Goal: Task Accomplishment & Management: Complete application form

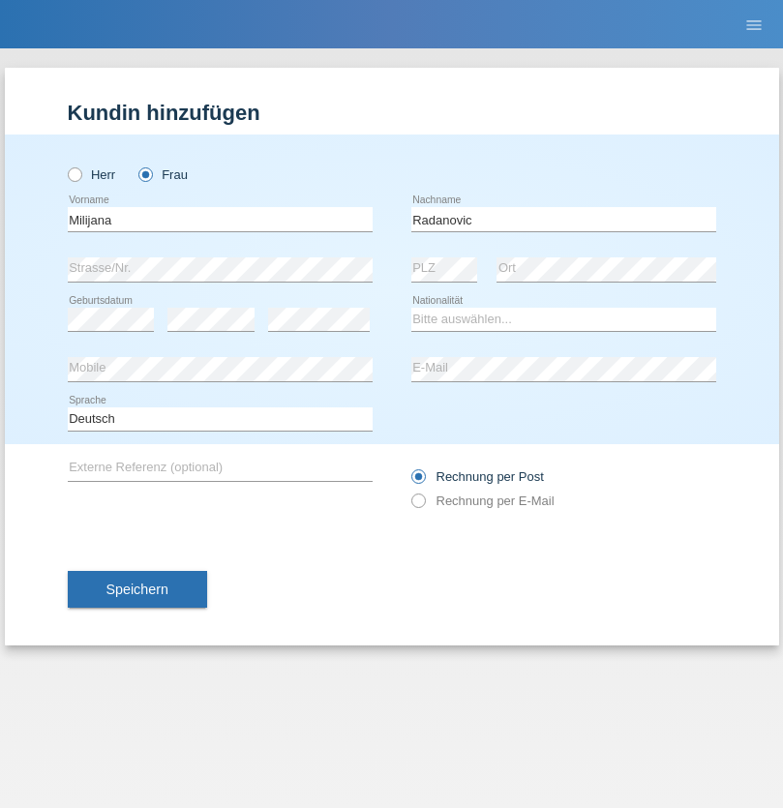
type input "Radanovic"
select select "BA"
select select "C"
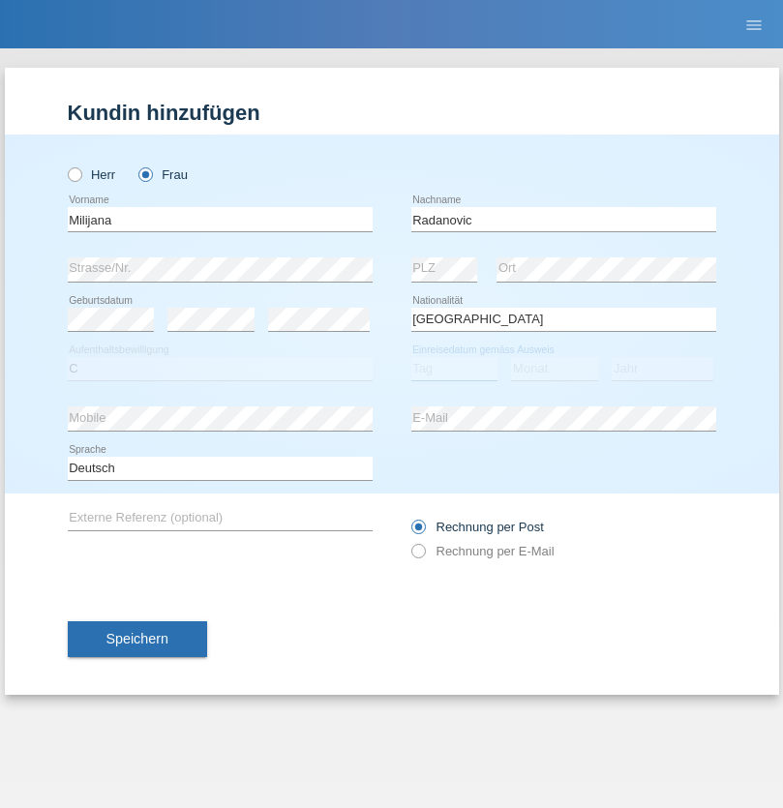
select select "17"
select select "05"
select select "1990"
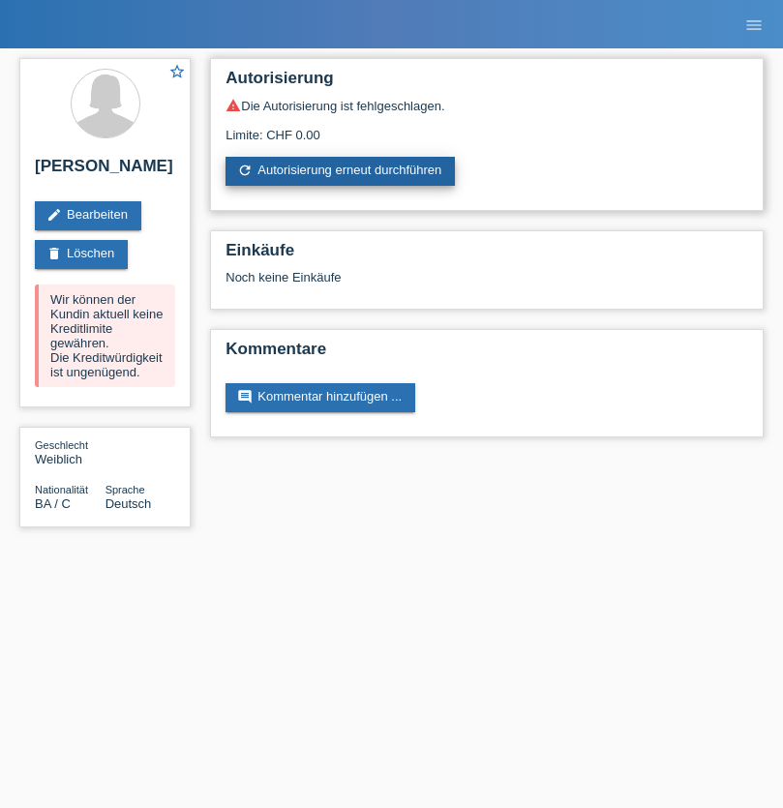
click at [341, 171] on link "refresh Autorisierung erneut durchführen" at bounding box center [339, 171] width 229 height 29
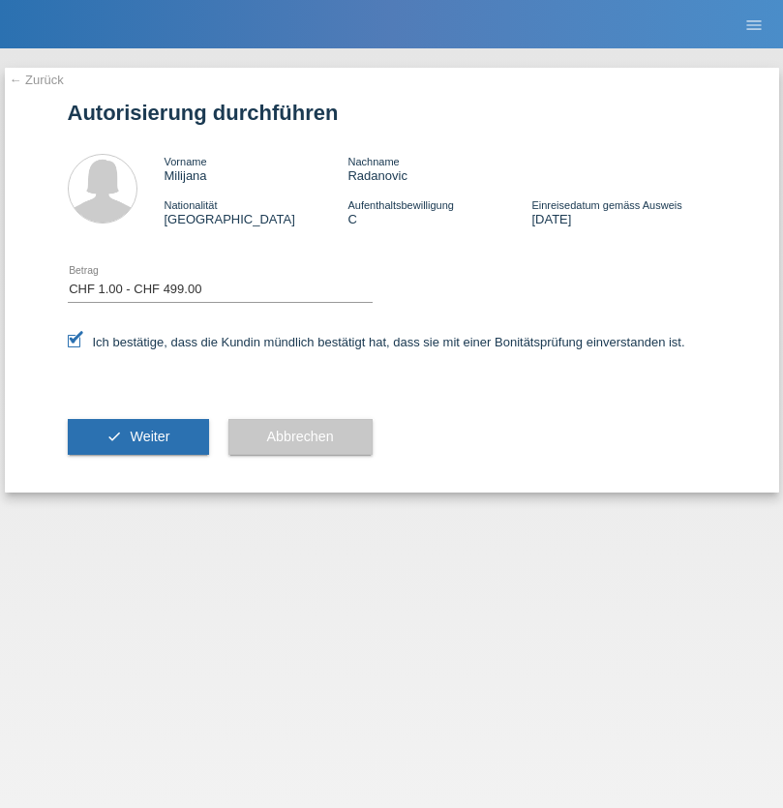
select select "1"
click at [137, 436] on span "Weiter" at bounding box center [150, 436] width 40 height 15
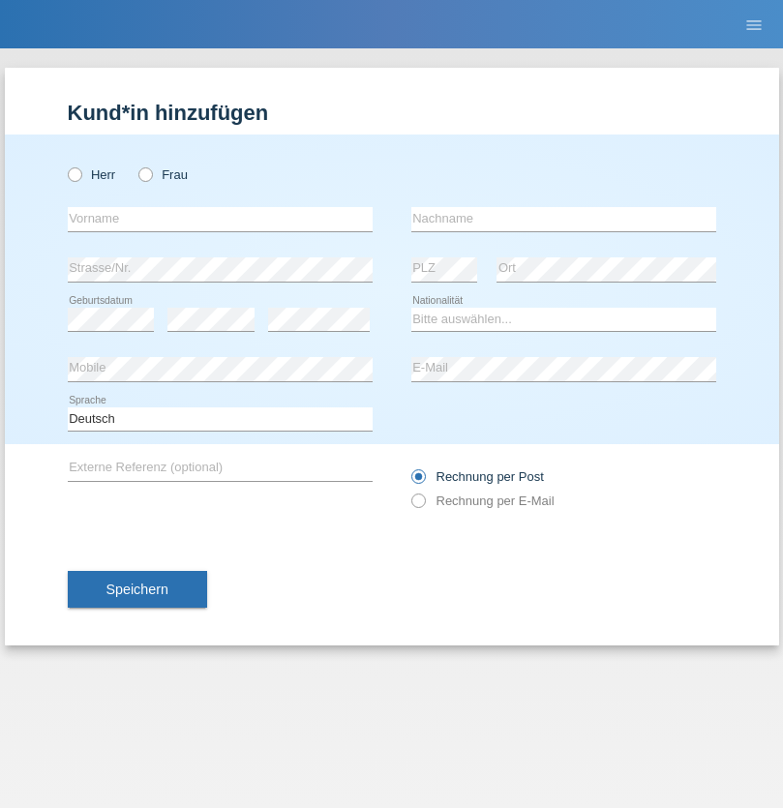
radio input "true"
click at [220, 219] on input "text" at bounding box center [220, 219] width 305 height 24
type input "David"
click at [563, 219] on input "text" at bounding box center [563, 219] width 305 height 24
type input "Senn"
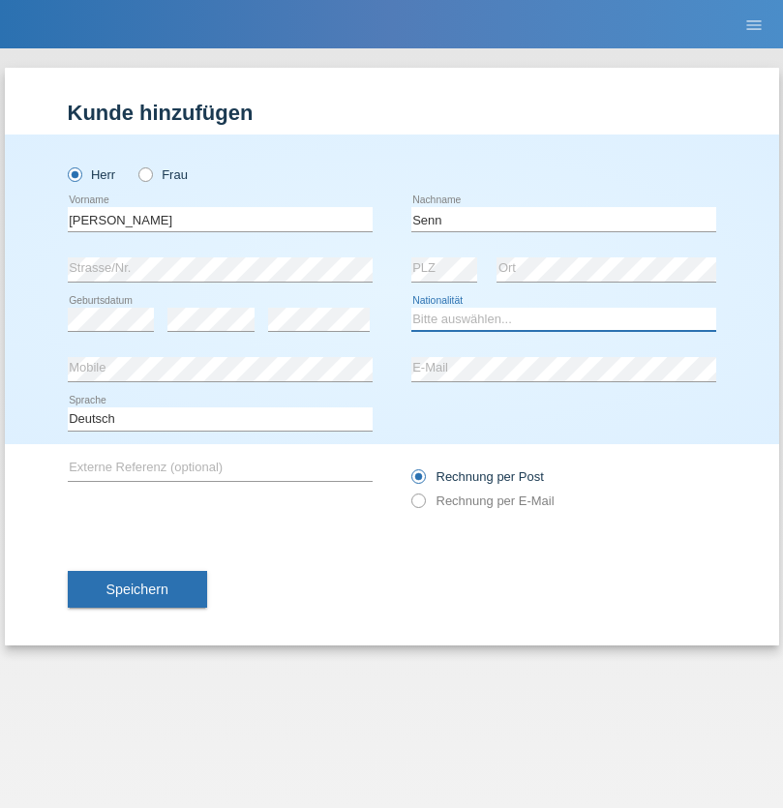
select select "CH"
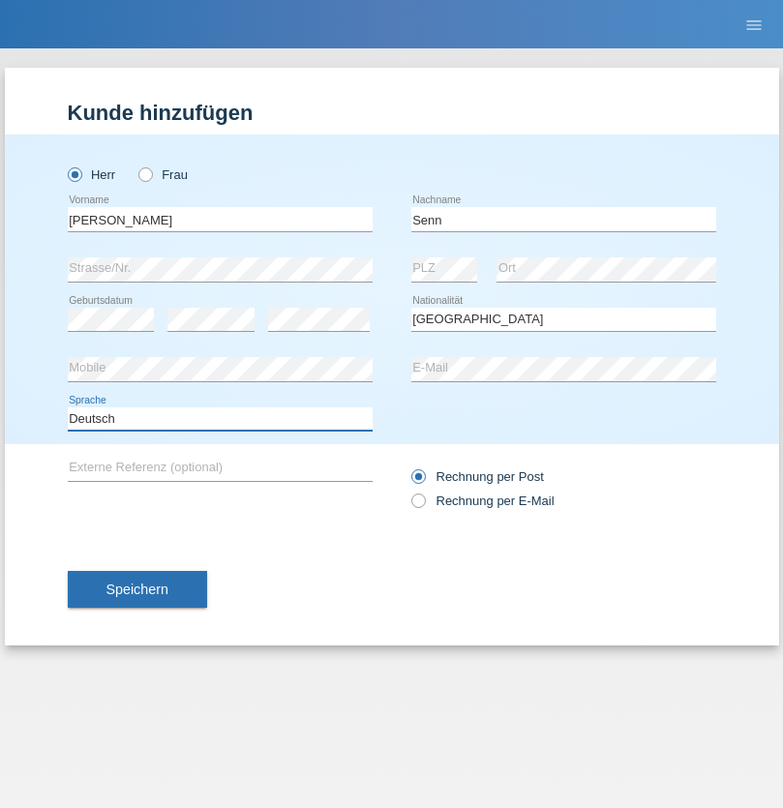
select select "en"
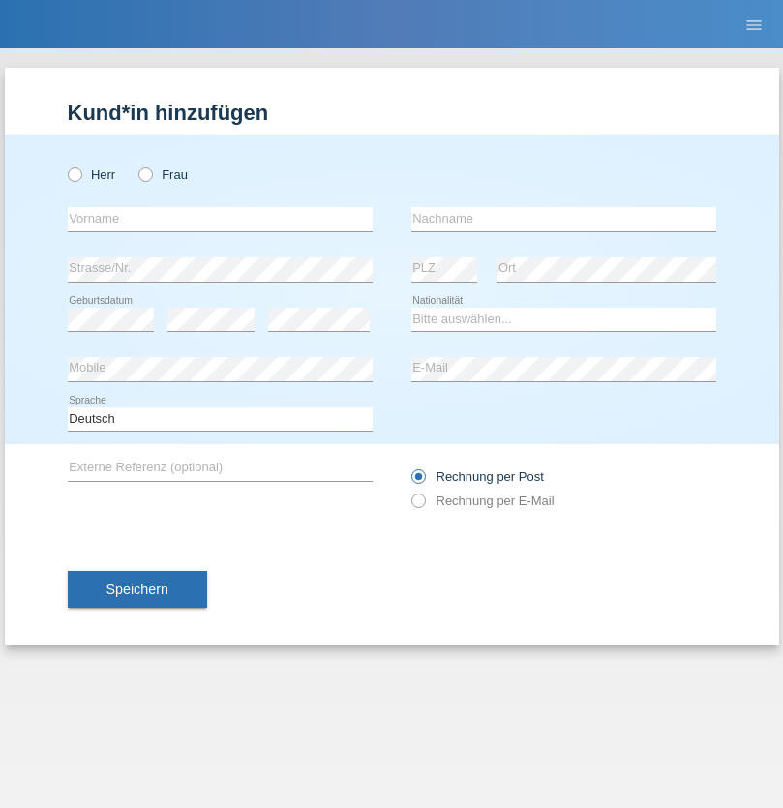
radio input "true"
click at [220, 219] on input "text" at bounding box center [220, 219] width 305 height 24
type input "Shanas"
click at [563, 219] on input "text" at bounding box center [563, 219] width 305 height 24
type input "Baranati"
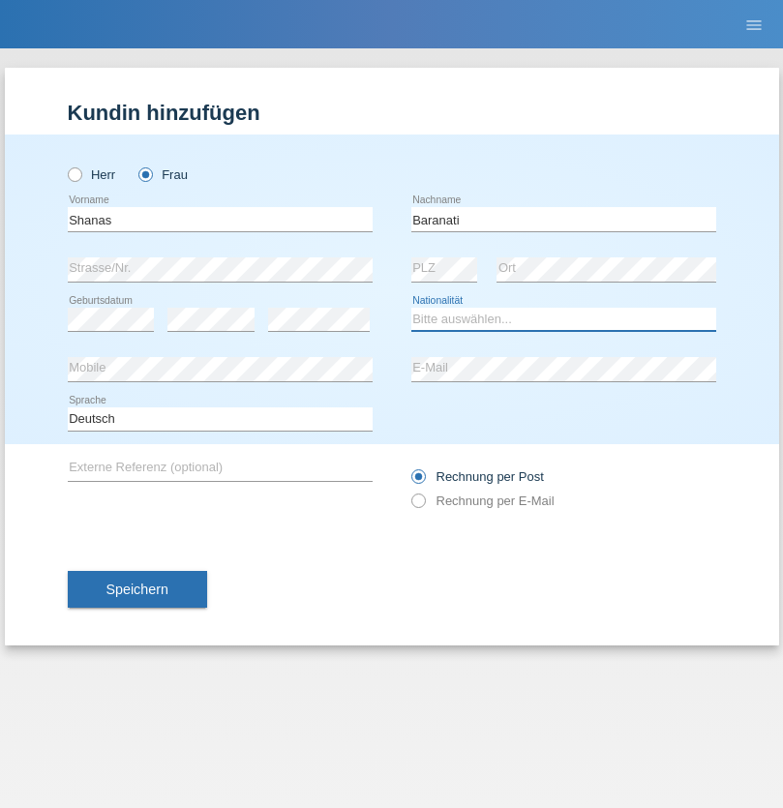
select select "CH"
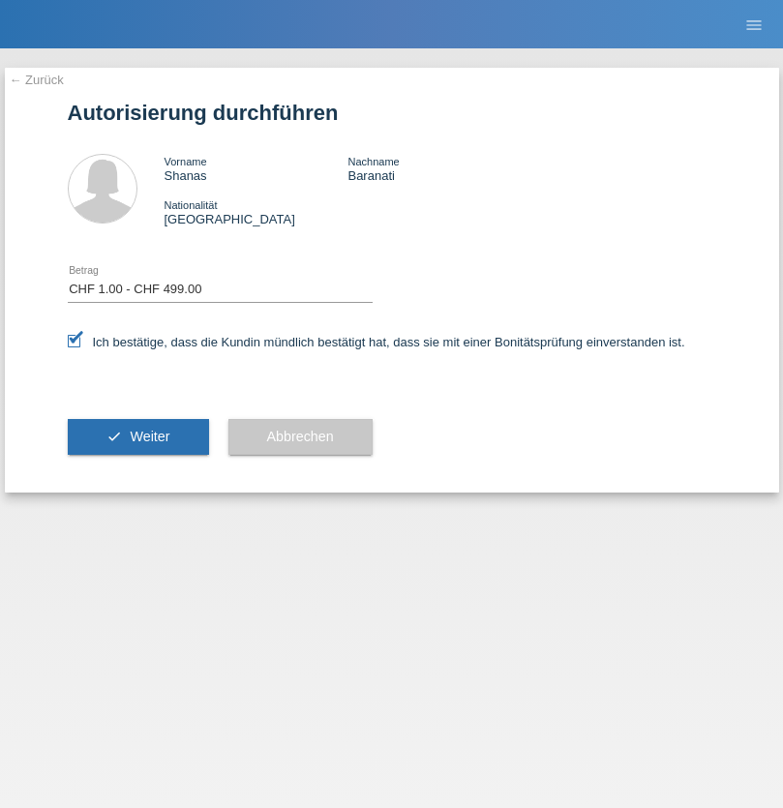
select select "1"
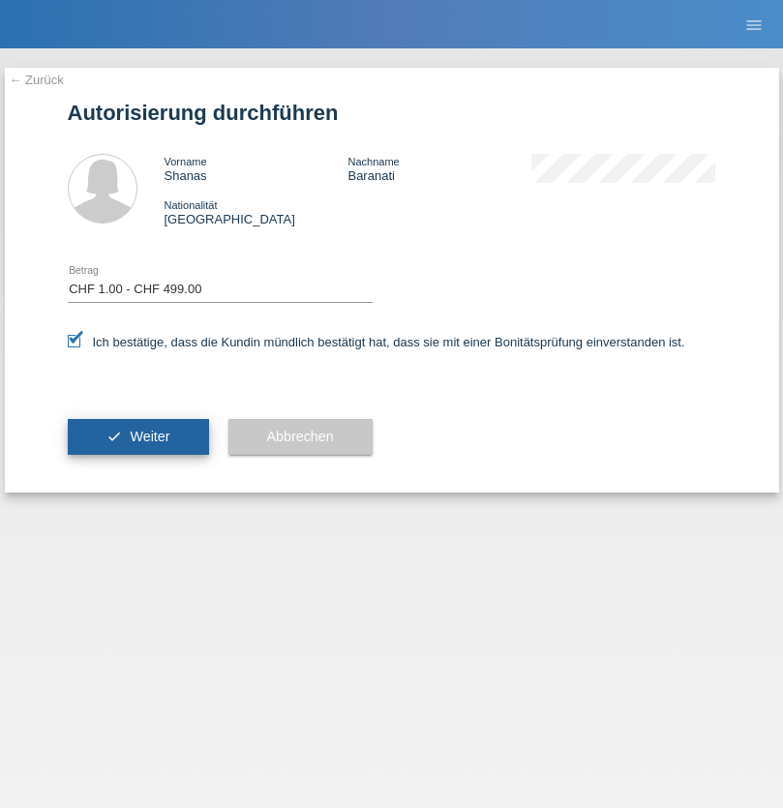
click at [137, 436] on span "Weiter" at bounding box center [150, 436] width 40 height 15
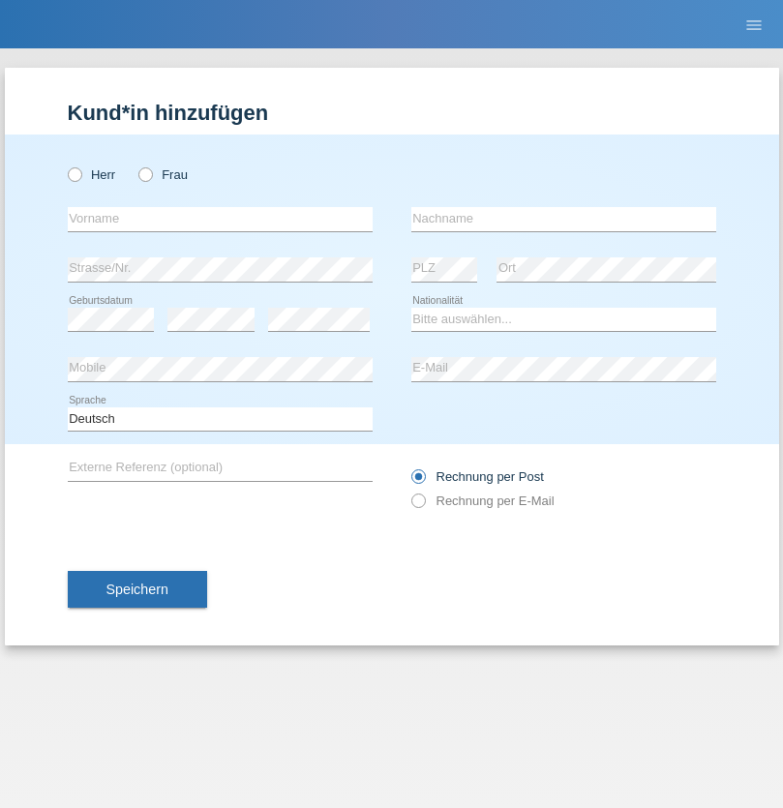
radio input "true"
click at [220, 219] on input "text" at bounding box center [220, 219] width 305 height 24
type input "Moser"
click at [563, 219] on input "text" at bounding box center [563, 219] width 305 height 24
type input "Emely"
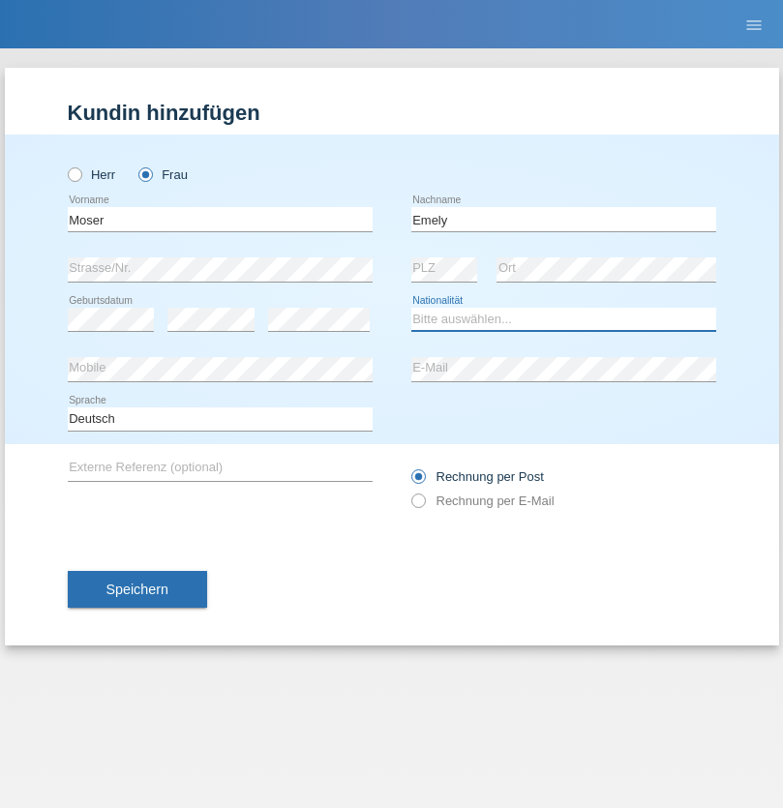
select select "CH"
radio input "true"
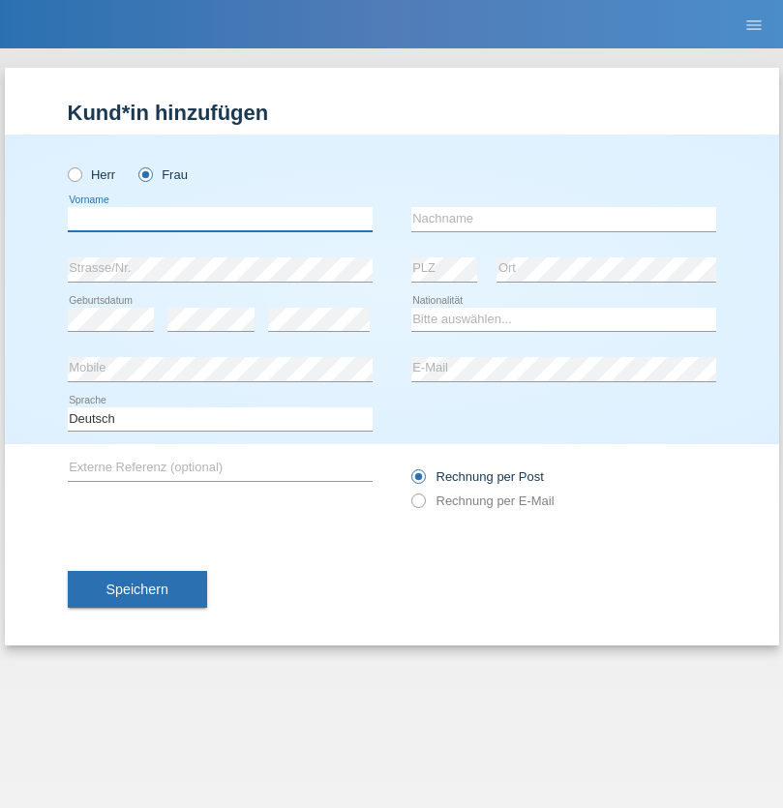
click at [220, 219] on input "text" at bounding box center [220, 219] width 305 height 24
type input "Milijana"
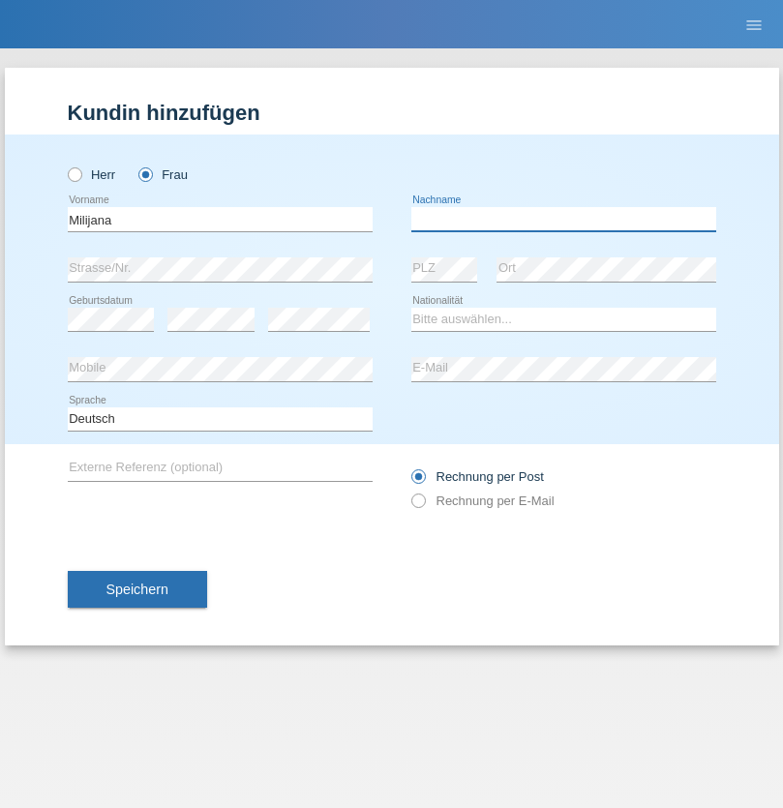
click at [563, 219] on input "text" at bounding box center [563, 219] width 305 height 24
type input "Radanovic"
select select "BA"
select select "C"
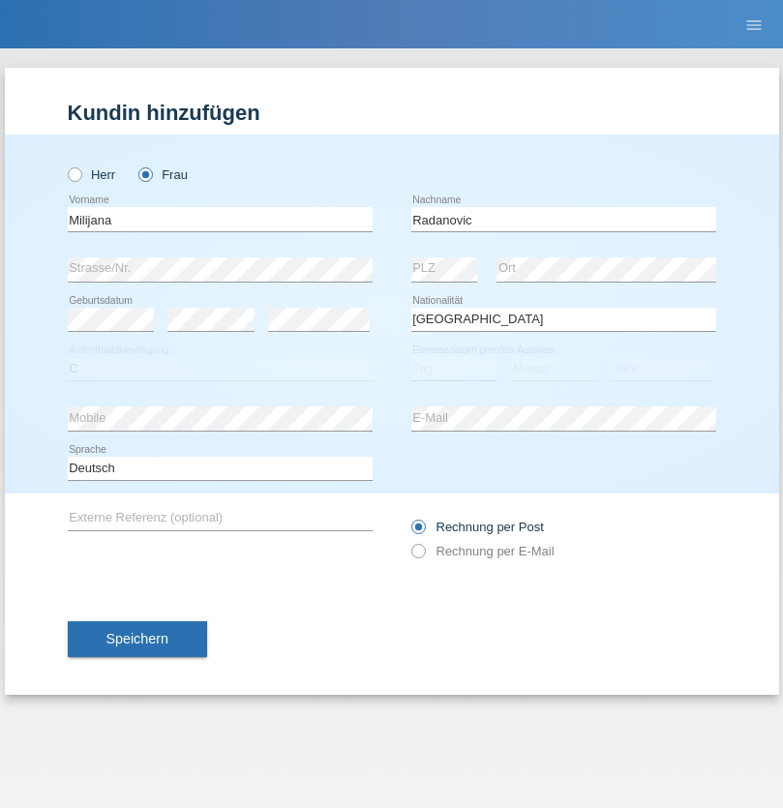
select select "17"
select select "05"
select select "1990"
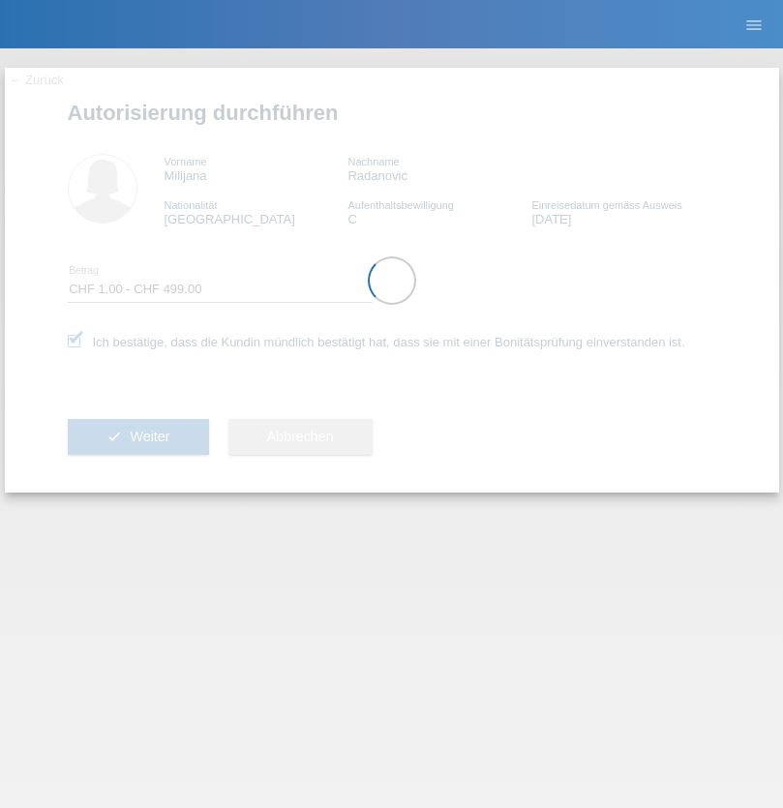
select select "1"
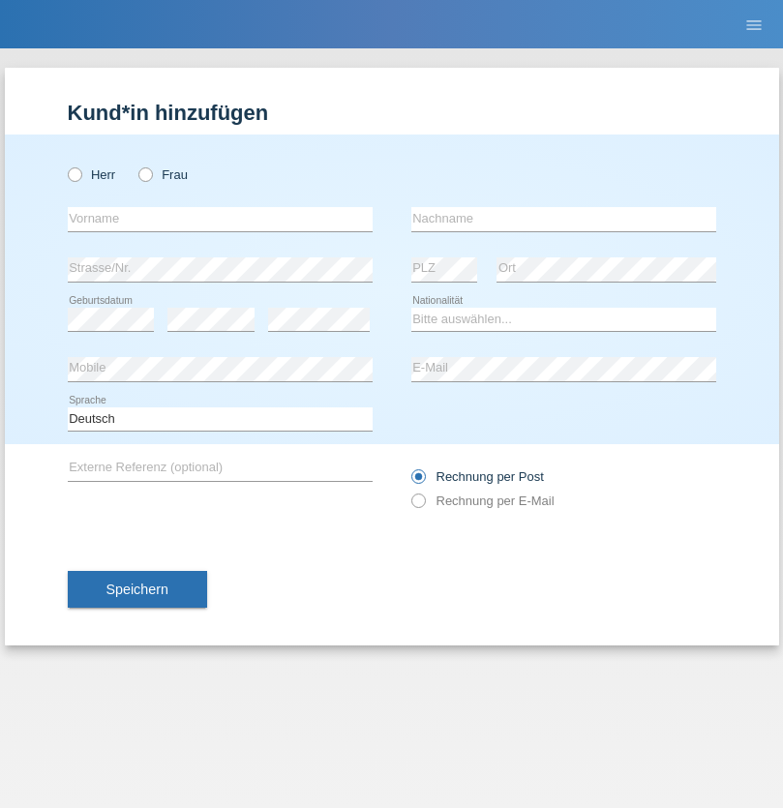
radio input "true"
click at [220, 219] on input "text" at bounding box center [220, 219] width 305 height 24
type input "Mohammad Qais"
click at [563, 219] on input "text" at bounding box center [563, 219] width 305 height 24
type input "Nemani"
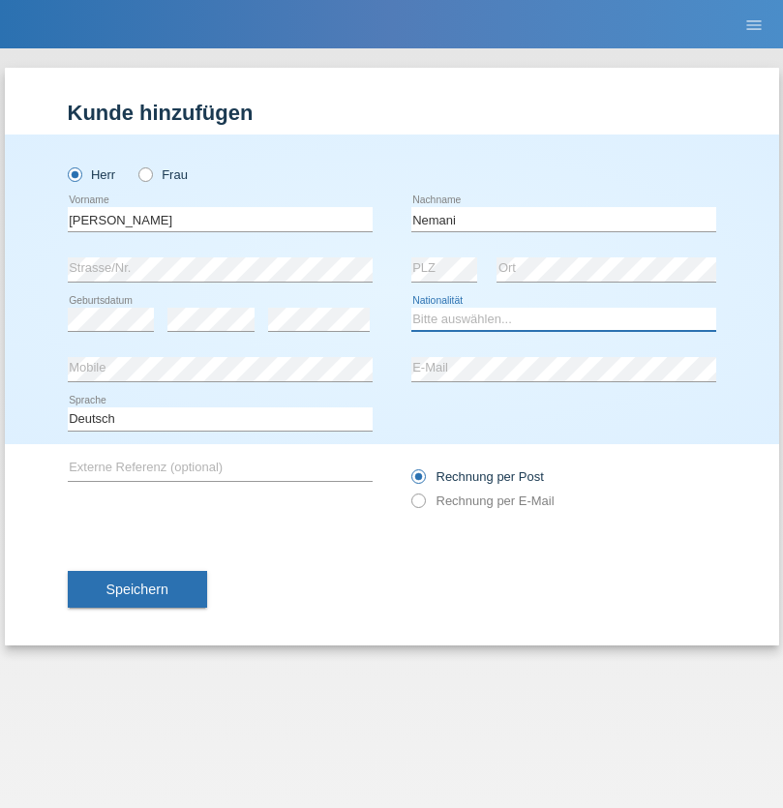
select select "AF"
select select "C"
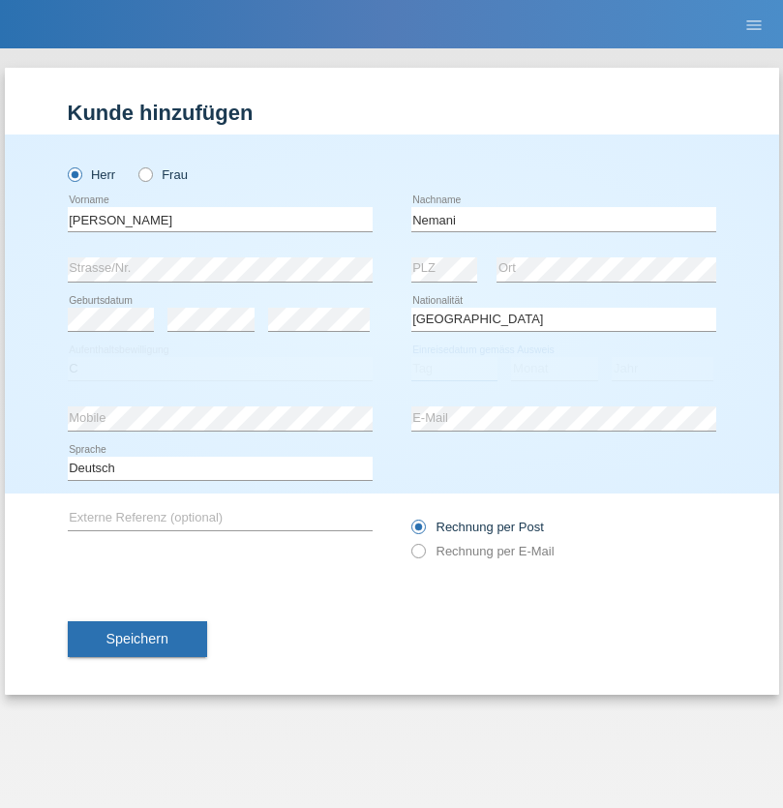
select select "02"
select select "01"
select select "2021"
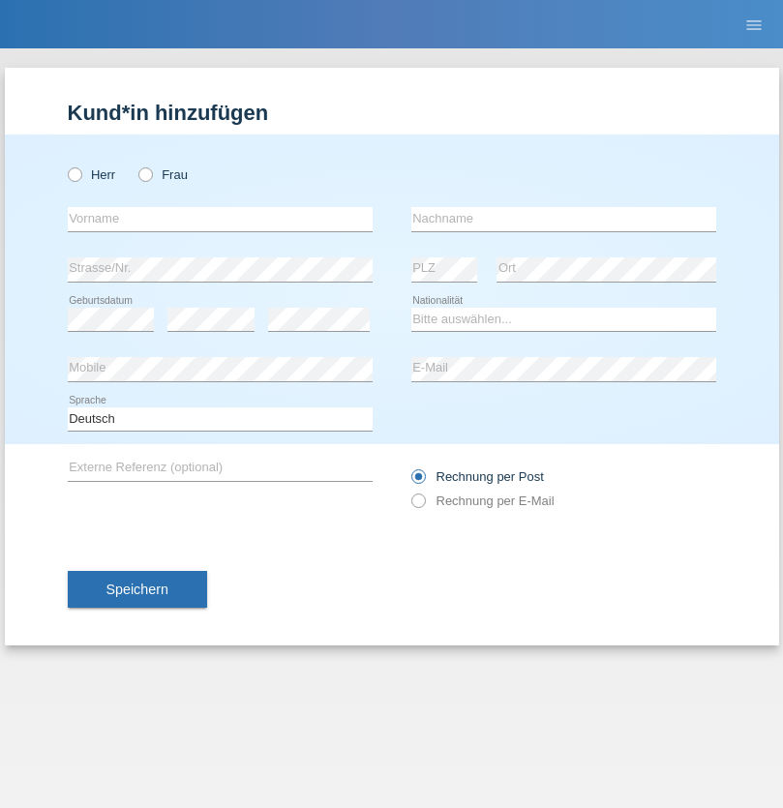
radio input "true"
click at [220, 219] on input "text" at bounding box center [220, 219] width 305 height 24
type input "Besart"
click at [563, 219] on input "text" at bounding box center [563, 219] width 305 height 24
type input "Emiri"
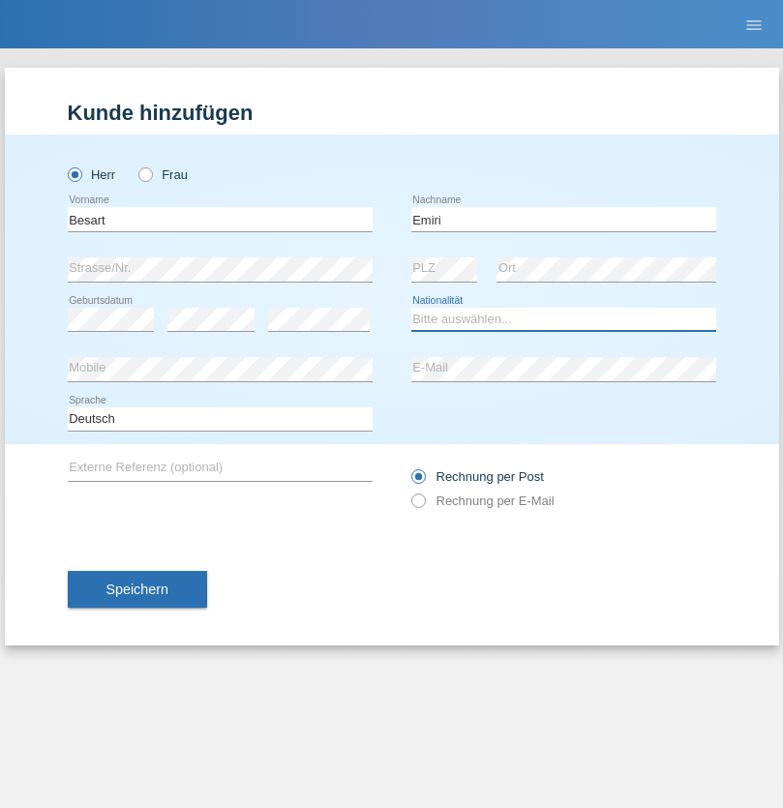
select select "XK"
select select "C"
select select "04"
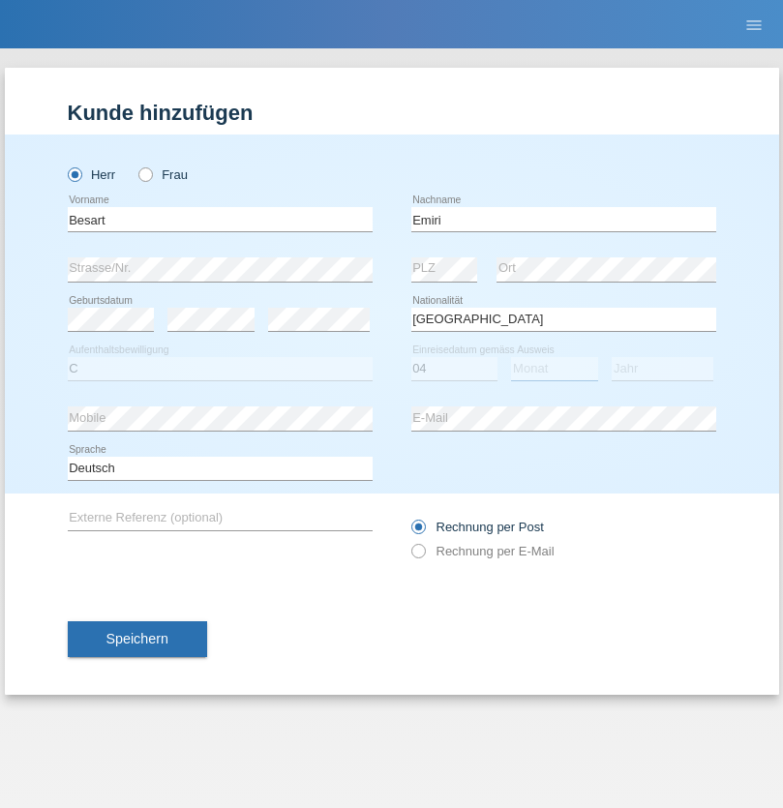
select select "04"
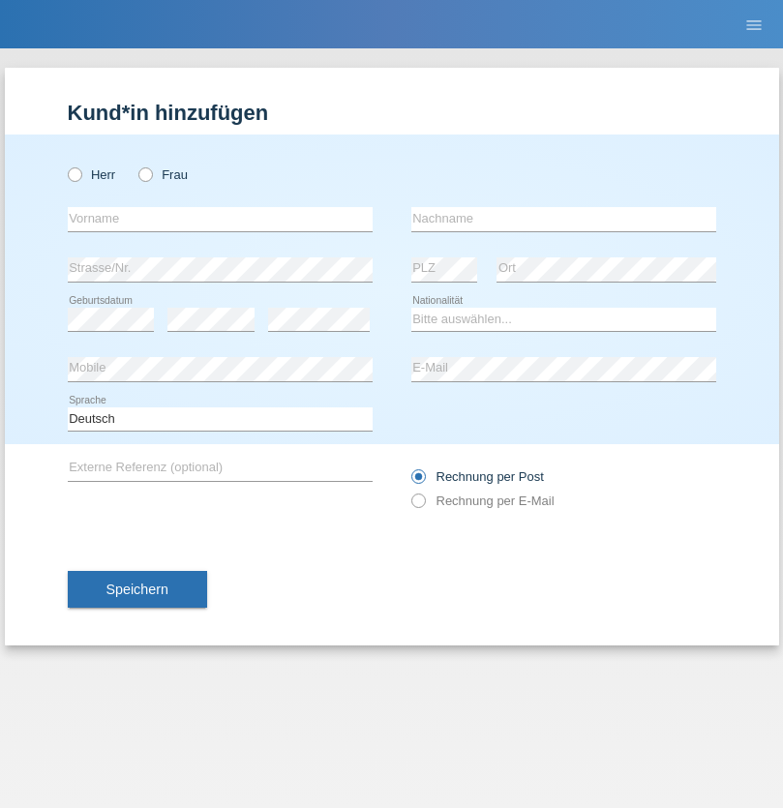
radio input "true"
click at [220, 219] on input "text" at bounding box center [220, 219] width 305 height 24
type input "[PERSON_NAME]"
click at [563, 219] on input "text" at bounding box center [563, 219] width 305 height 24
type input "Jacquet"
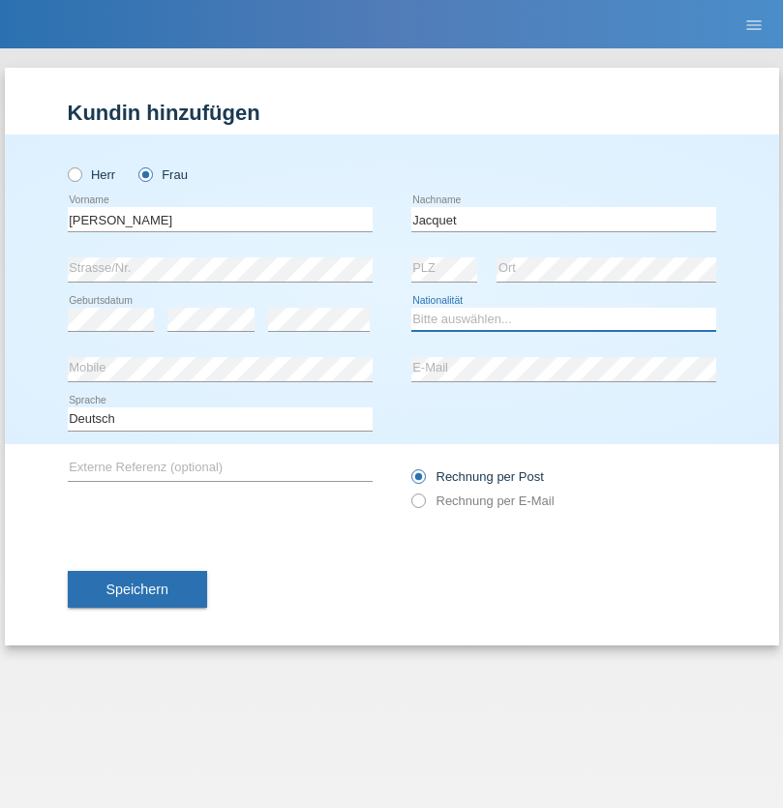
select select "CH"
radio input "true"
select select "DE"
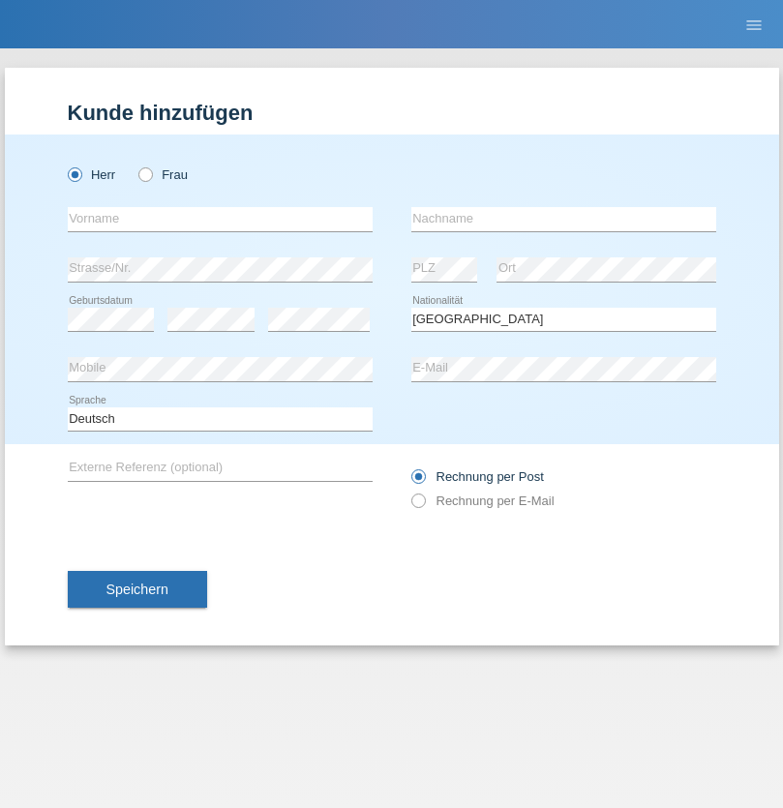
select select "C"
select select "07"
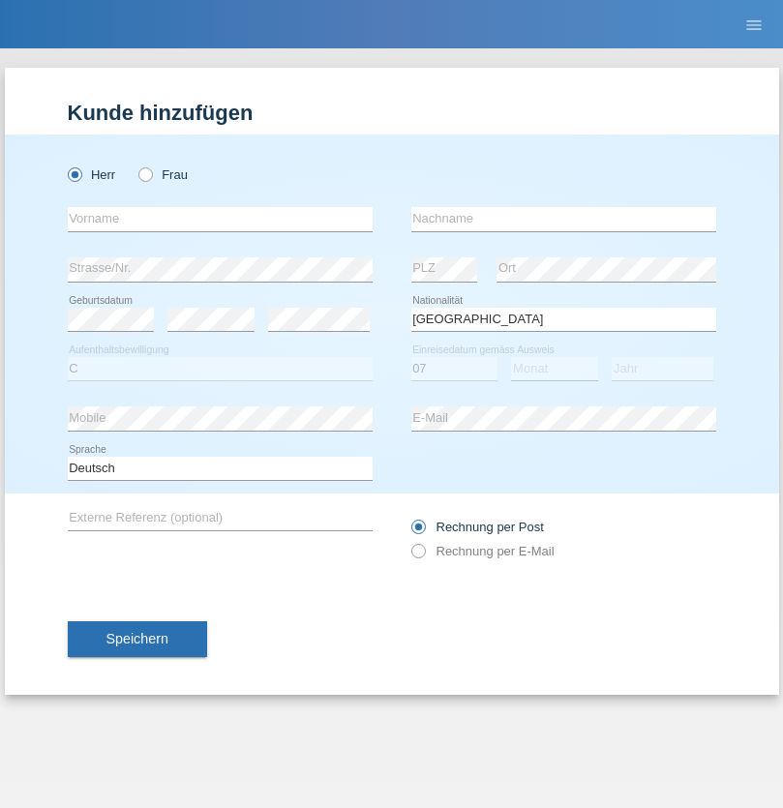
select select "11"
select select "1972"
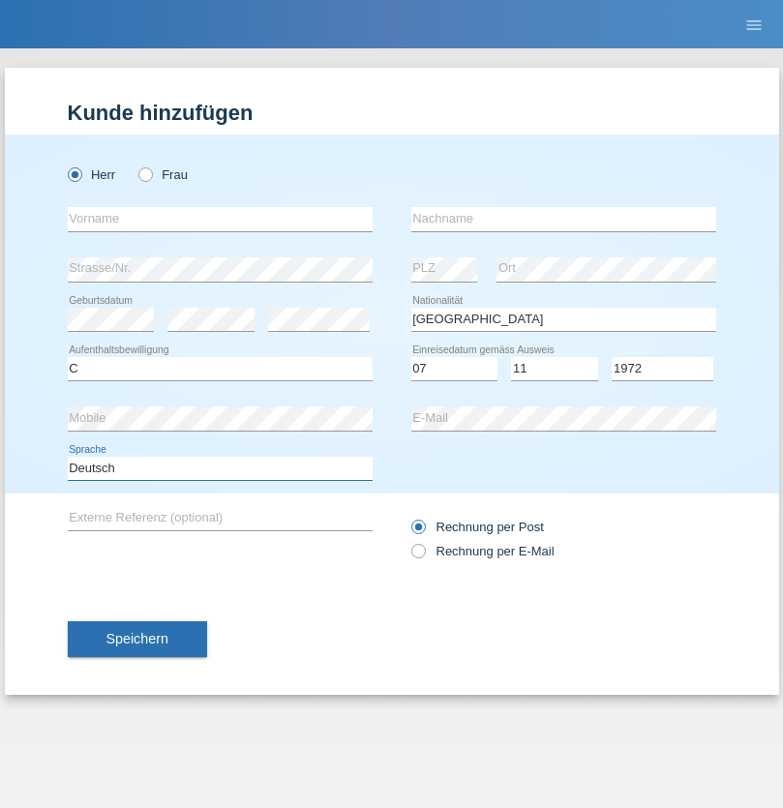
select select "en"
